Goal: Information Seeking & Learning: Learn about a topic

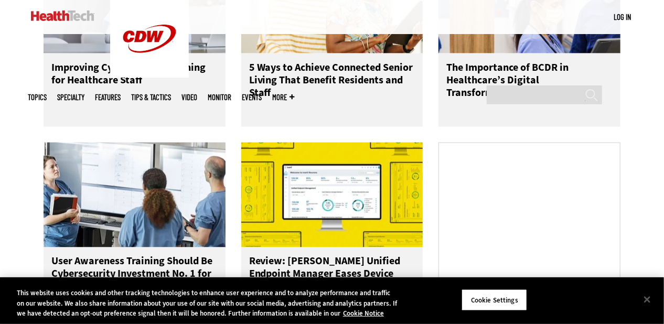
scroll to position [629, 0]
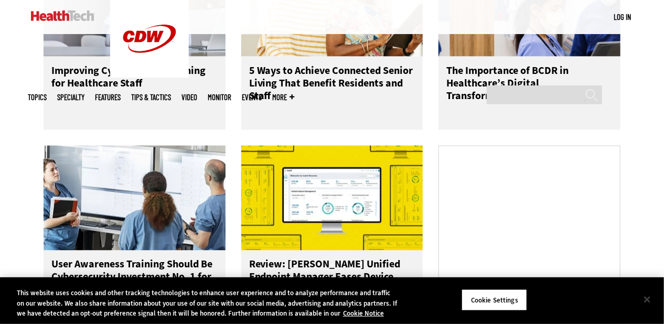
click at [648, 294] on button "Close" at bounding box center [647, 299] width 23 height 23
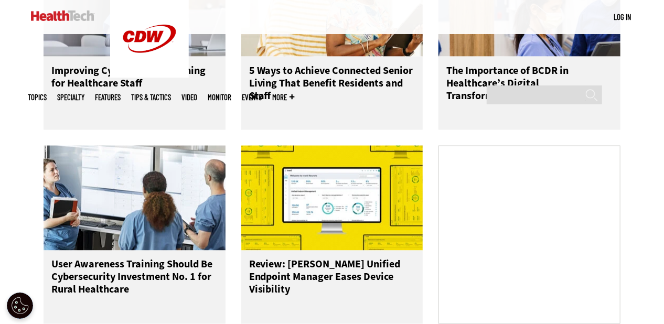
click at [584, 93] on h3 "The Importance of BCDR in Healthcare’s Digital Transformation" at bounding box center [529, 85] width 166 height 42
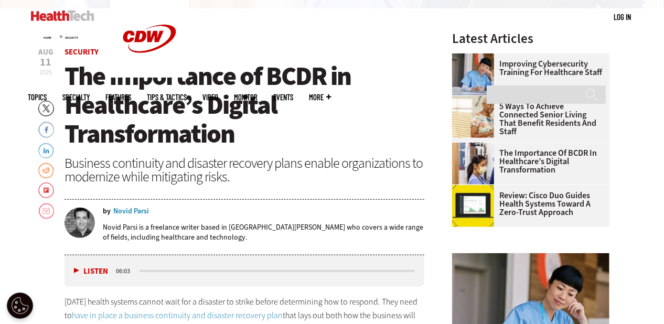
scroll to position [315, 0]
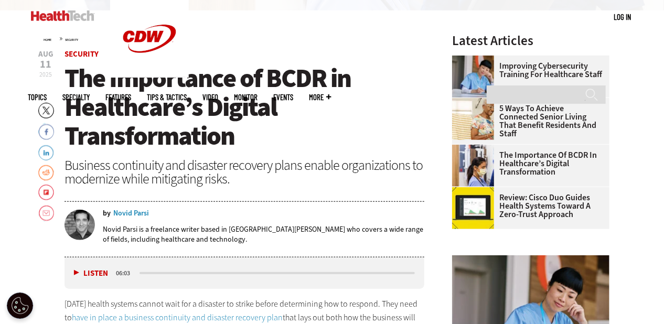
click at [526, 198] on link "Review: Cisco Duo Guides Health Systems Toward a Zero-Trust Approach" at bounding box center [527, 205] width 151 height 25
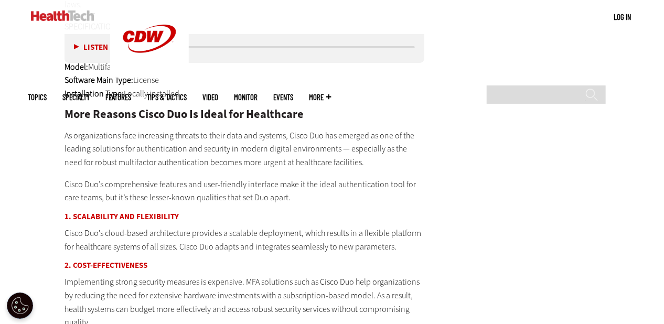
scroll to position [1762, 0]
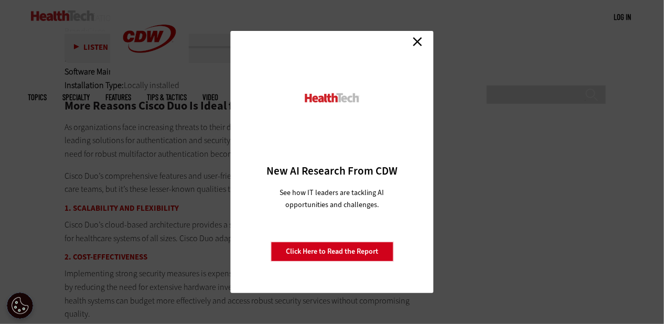
click at [417, 38] on link "Close" at bounding box center [418, 42] width 16 height 16
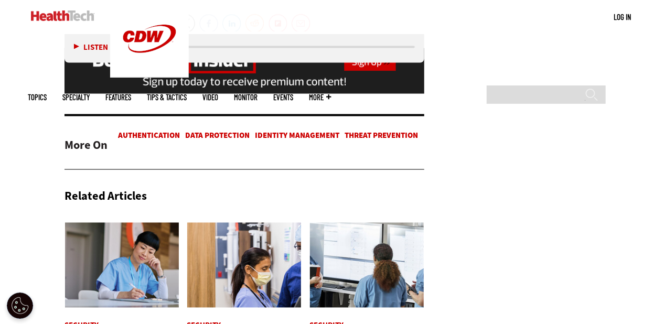
scroll to position [2307, 0]
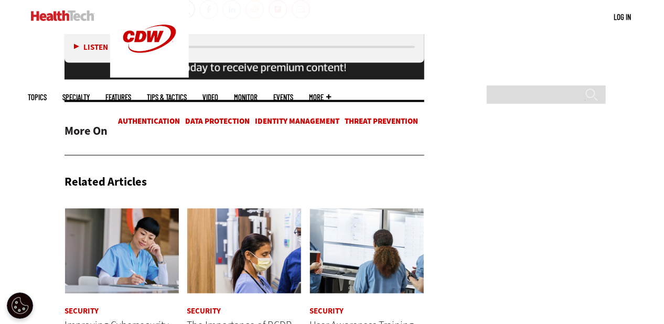
click at [224, 116] on link "Data protection" at bounding box center [217, 121] width 64 height 10
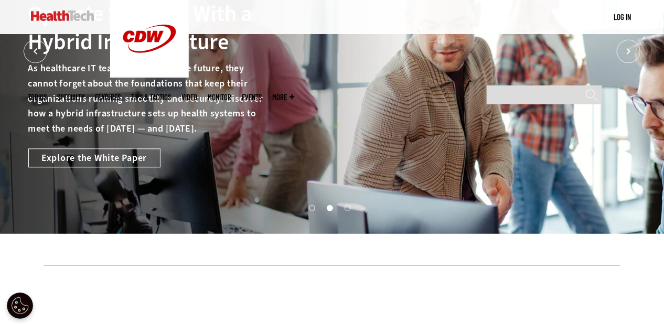
scroll to position [42, 0]
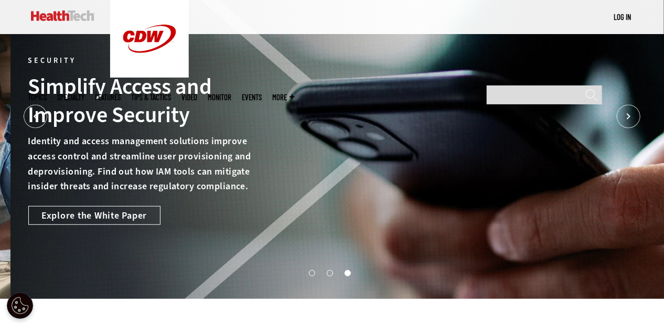
click at [625, 116] on icon "Next" at bounding box center [629, 117] width 24 height 24
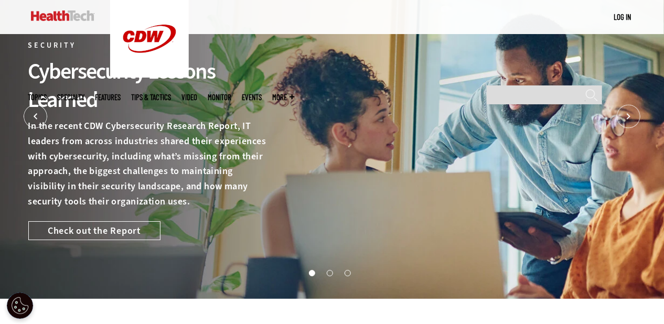
click at [632, 117] on icon "Next" at bounding box center [629, 117] width 24 height 24
